Goal: Navigation & Orientation: Find specific page/section

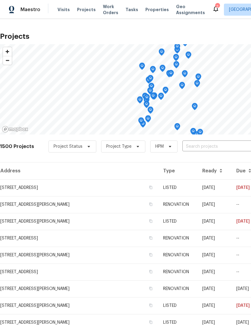
click at [153, 9] on span "Properties" at bounding box center [156, 10] width 23 height 6
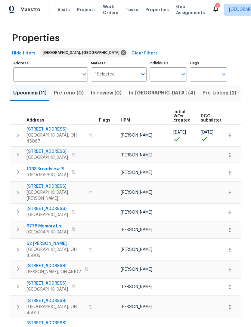
click at [202, 91] on span "Pre-Listing (2)" at bounding box center [219, 93] width 34 height 8
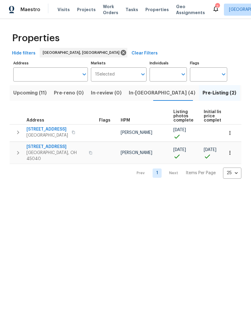
click at [39, 92] on span "Upcoming (11)" at bounding box center [29, 93] width 33 height 8
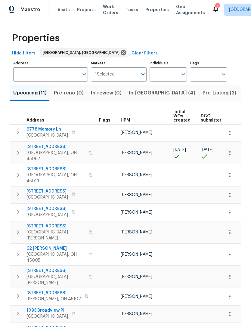
click at [87, 8] on span "Projects" at bounding box center [86, 10] width 19 height 6
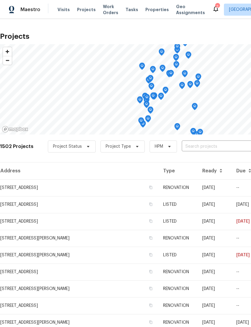
scroll to position [-1, 0]
click at [150, 10] on span "Properties" at bounding box center [156, 10] width 23 height 6
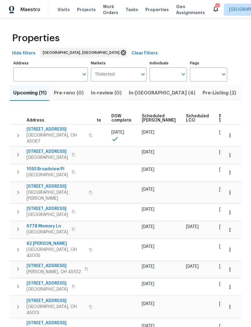
scroll to position [0, 151]
click at [219, 119] on span "Ready Date" at bounding box center [225, 118] width 13 height 8
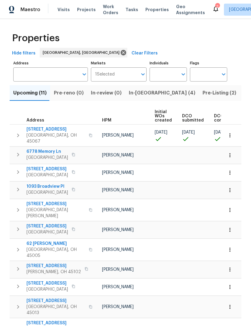
scroll to position [0, 19]
click at [32, 263] on span "[STREET_ADDRESS]" at bounding box center [53, 266] width 54 height 6
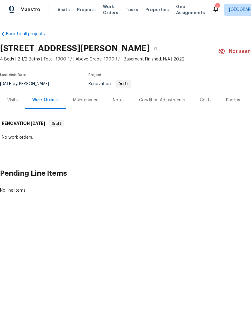
click at [14, 103] on div "Visits" at bounding box center [12, 100] width 11 height 6
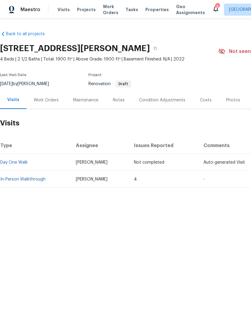
scroll to position [0, 0]
click at [93, 16] on div "Maestro Visits Projects Work Orders Tasks Properties Geo Assignments 5 Cincinna…" at bounding box center [125, 9] width 251 height 19
click at [85, 8] on span "Projects" at bounding box center [86, 10] width 19 height 6
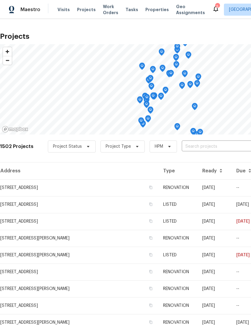
click at [213, 8] on icon at bounding box center [215, 9] width 5 height 6
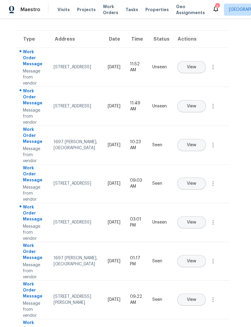
scroll to position [29, 2]
click at [205, 141] on button "View" at bounding box center [191, 145] width 29 height 12
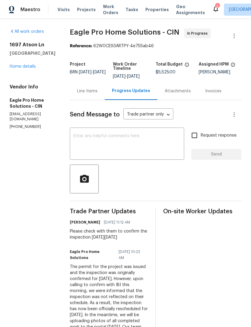
click at [88, 9] on span "Projects" at bounding box center [86, 10] width 19 height 6
